Goal: Task Accomplishment & Management: Manage account settings

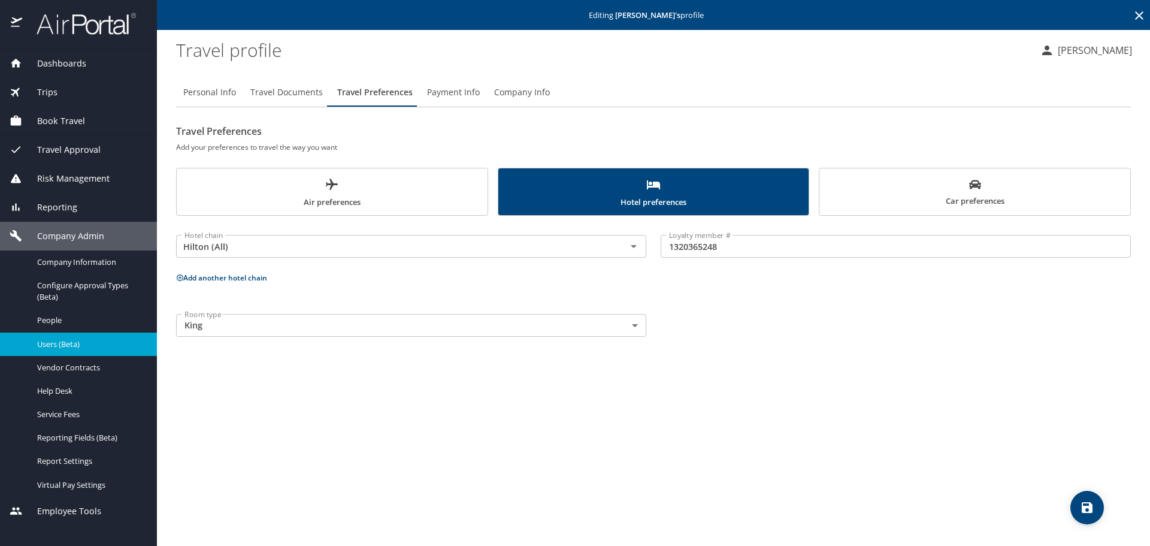
click at [1141, 16] on icon at bounding box center [1139, 15] width 14 height 14
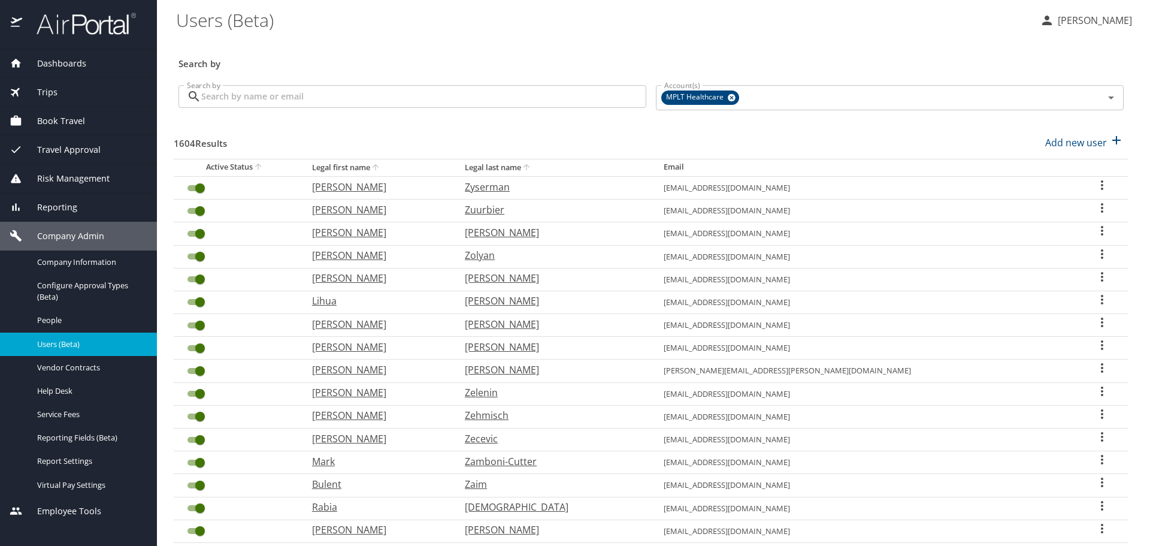
click at [582, 101] on input "Search by" at bounding box center [423, 96] width 445 height 23
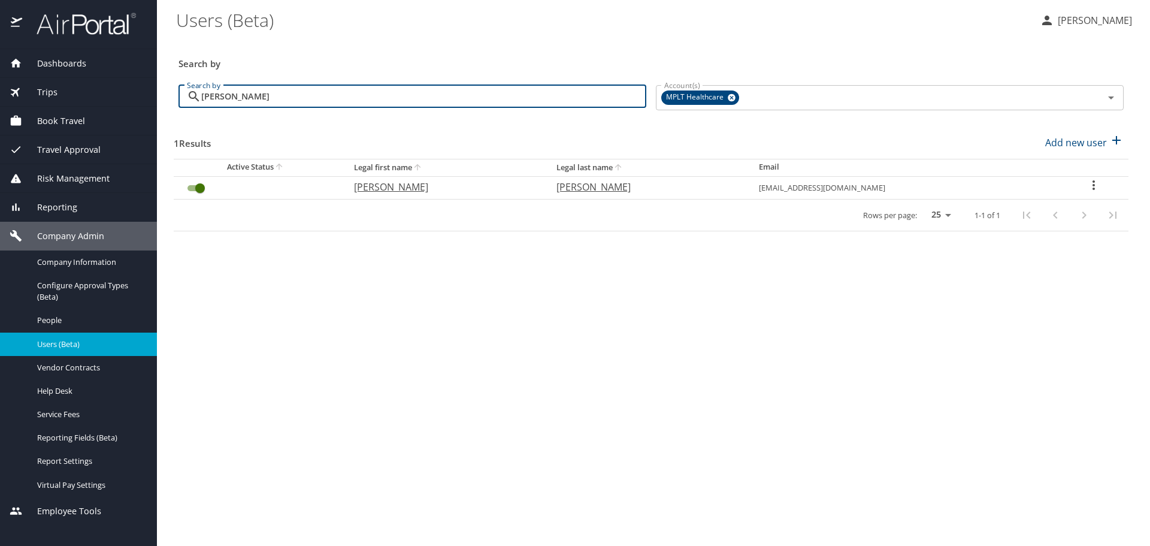
type input "[PERSON_NAME]"
click at [608, 189] on p "[PERSON_NAME]" at bounding box center [645, 187] width 178 height 14
select select "US"
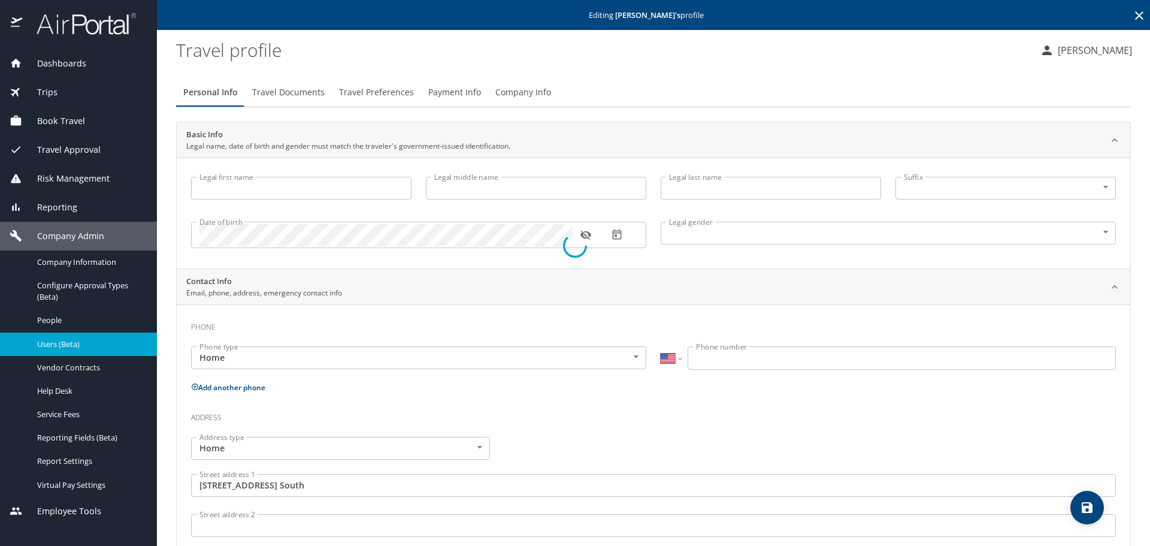
type input "[PERSON_NAME]"
type input "[DEMOGRAPHIC_DATA]"
type input "[PERSON_NAME]"
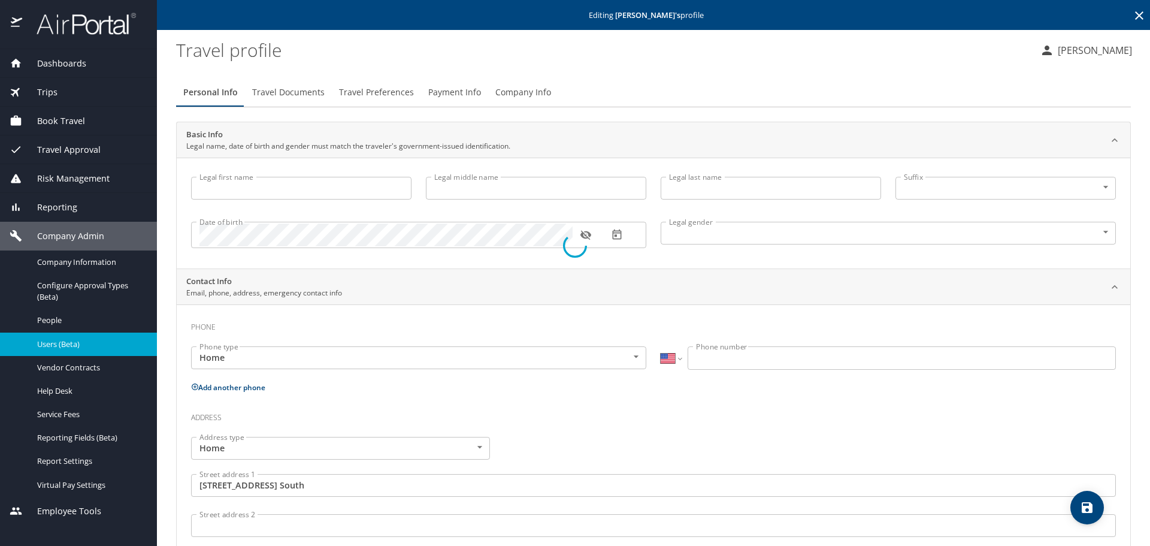
type input "[PERSON_NAME]"
type input "[PHONE_NUMBER]"
type input "[GEOGRAPHIC_DATA]"
type input "[US_STATE]"
select select "US"
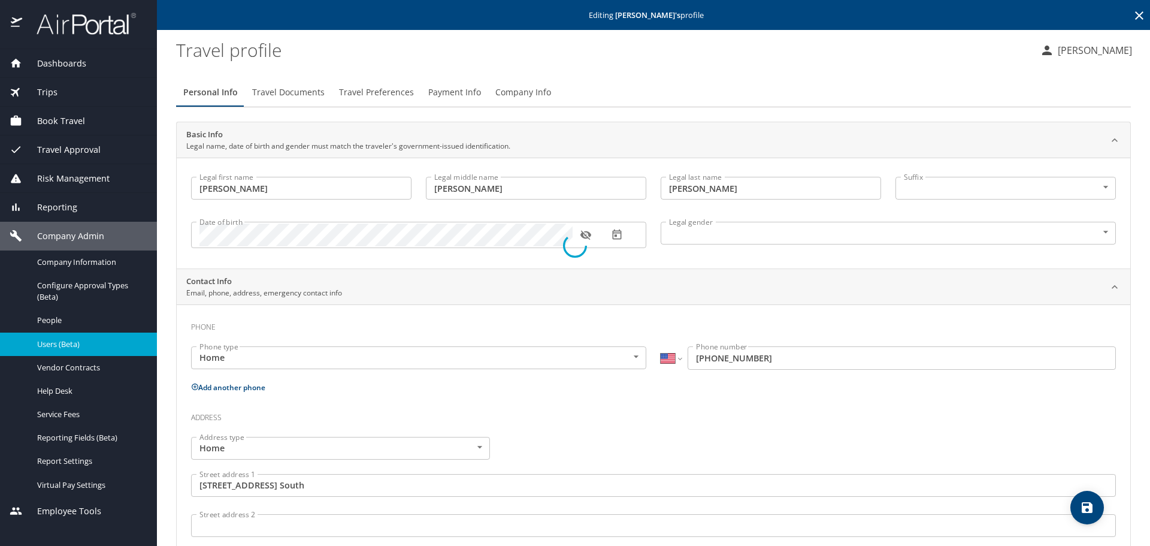
select select "US"
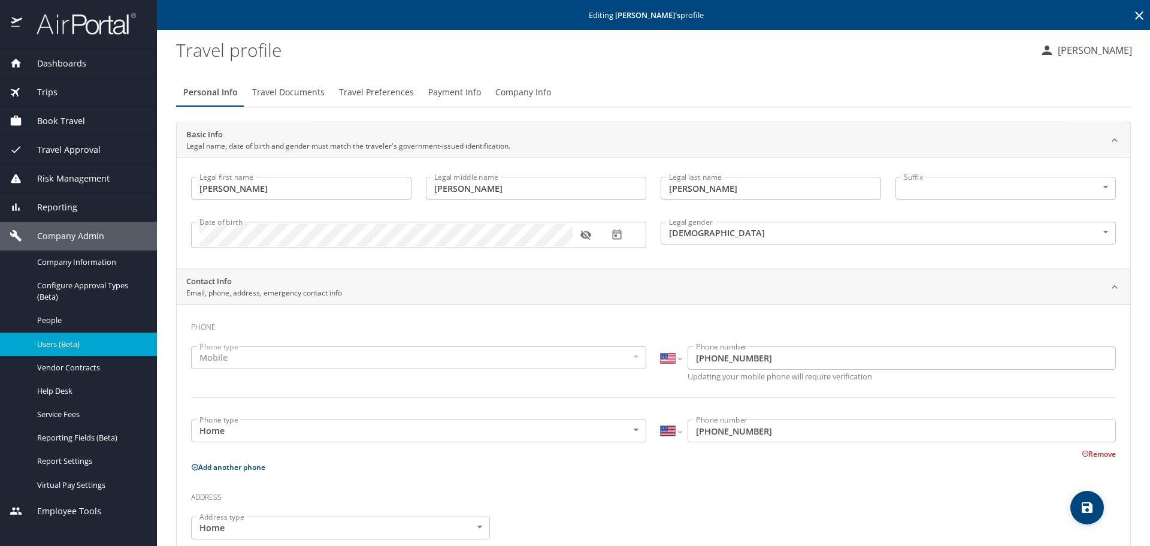
click at [511, 88] on span "Company Info" at bounding box center [523, 92] width 56 height 15
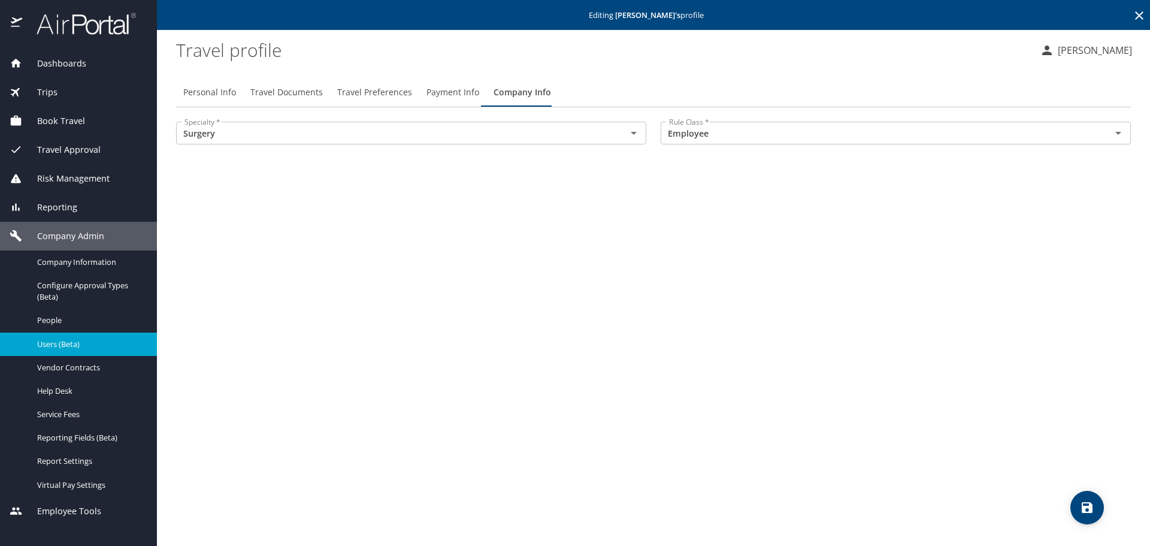
click at [377, 91] on span "Travel Preferences" at bounding box center [374, 92] width 75 height 15
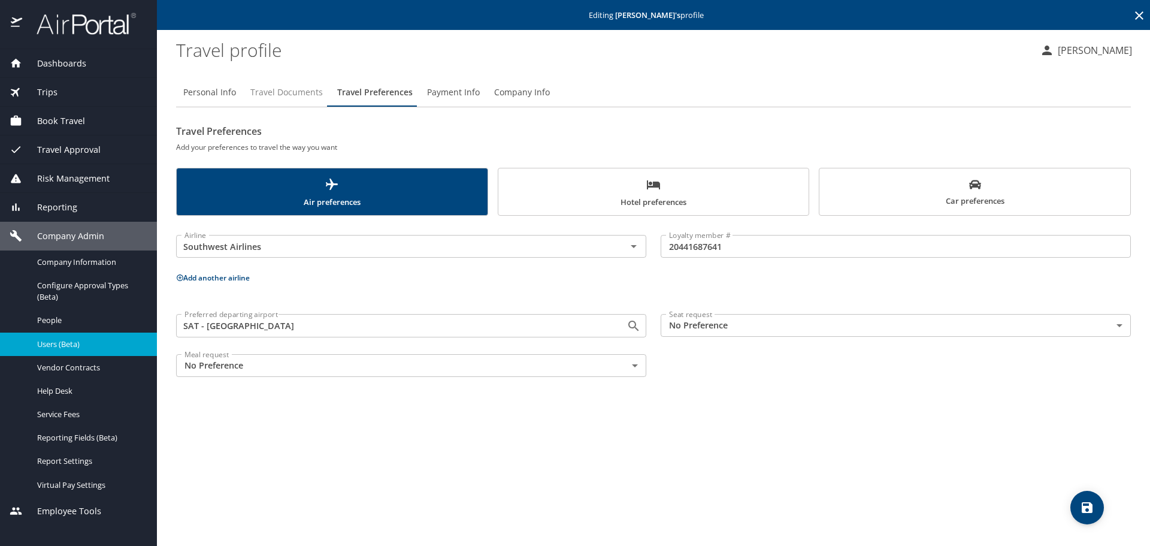
click at [296, 92] on span "Travel Documents" at bounding box center [286, 92] width 72 height 15
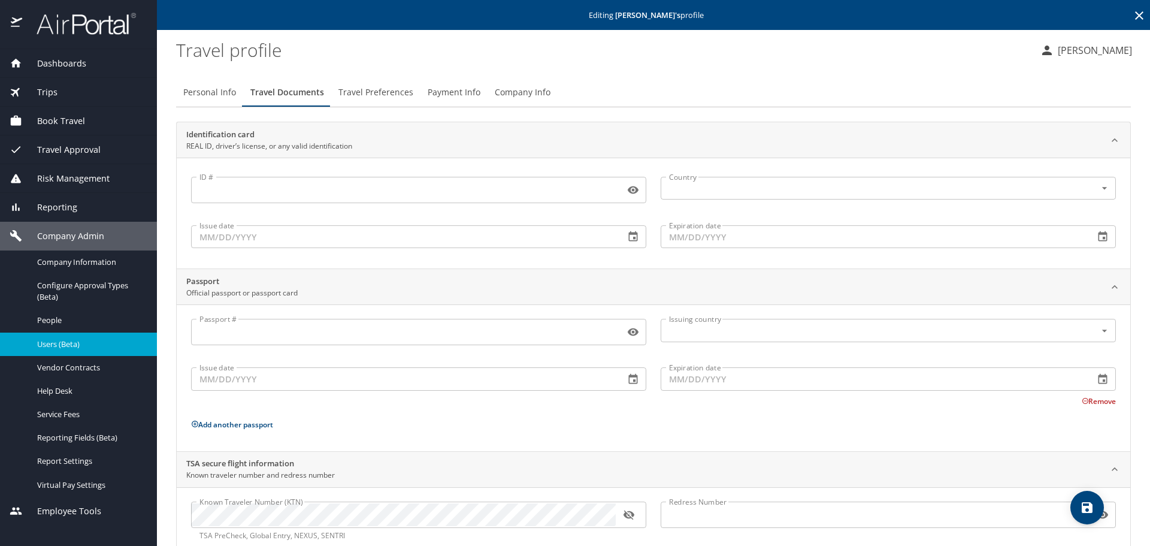
click at [369, 89] on span "Travel Preferences" at bounding box center [375, 92] width 75 height 15
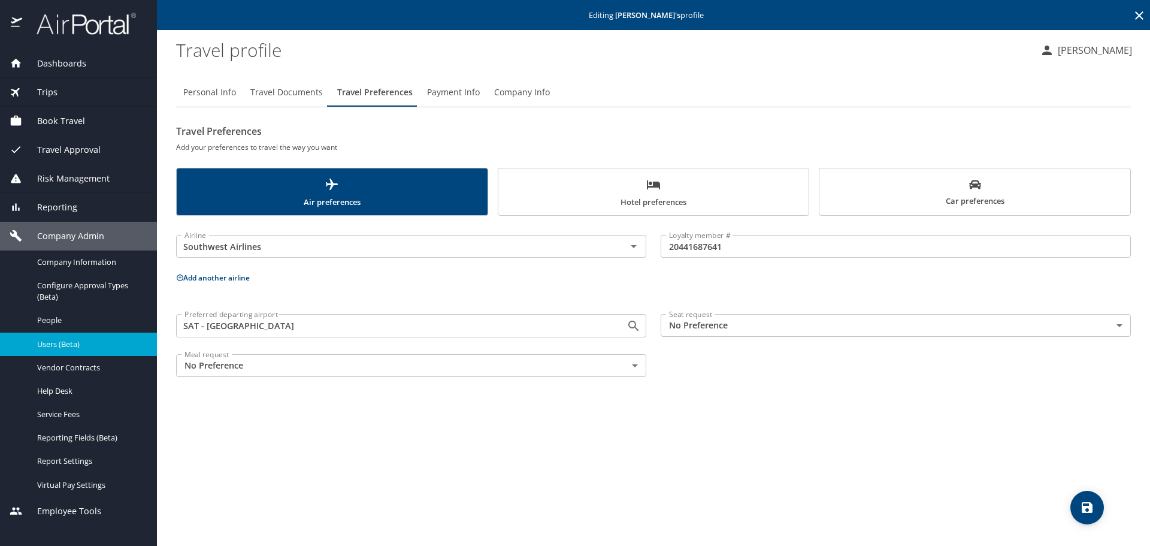
click at [629, 202] on span "Hotel preferences" at bounding box center [653, 193] width 296 height 32
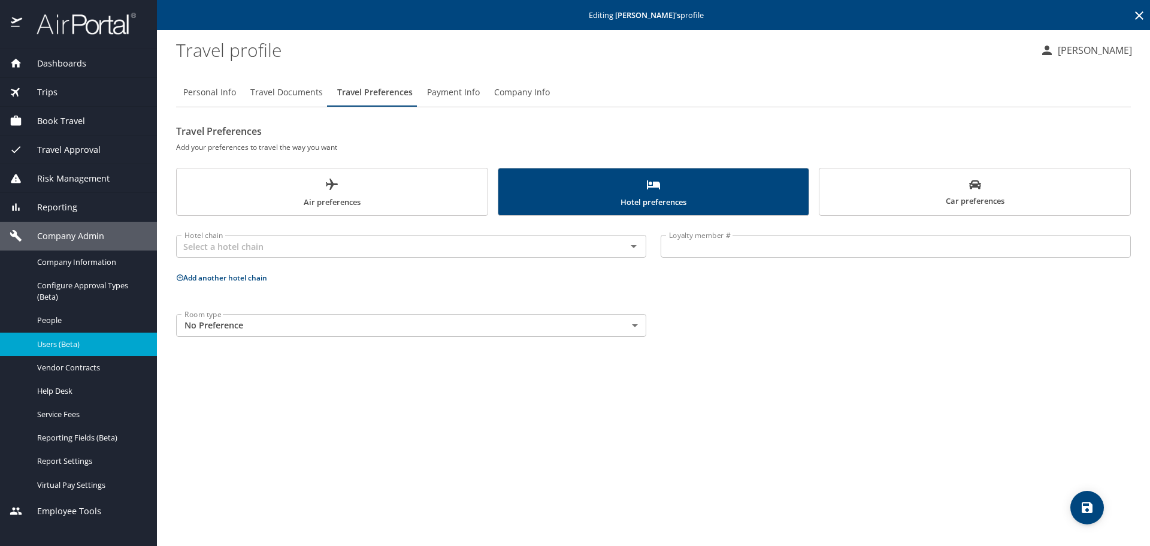
click at [885, 201] on span "Car preferences" at bounding box center [975, 192] width 296 height 29
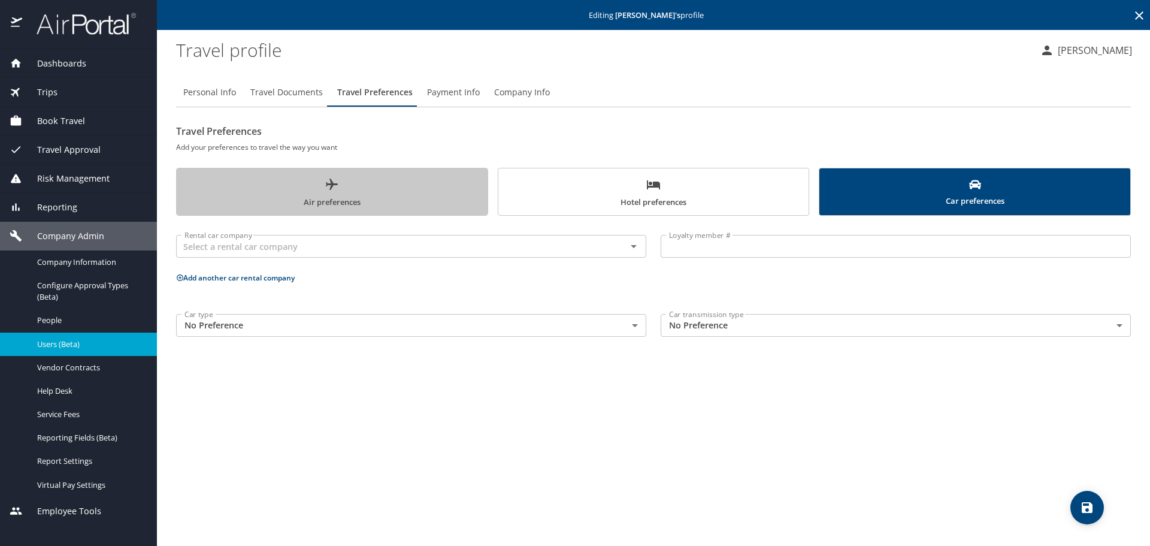
click at [387, 204] on span "Air preferences" at bounding box center [332, 193] width 296 height 32
